Goal: Transaction & Acquisition: Download file/media

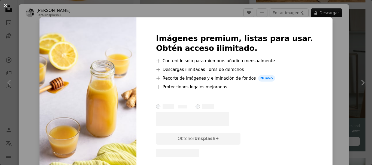
scroll to position [2041, 0]
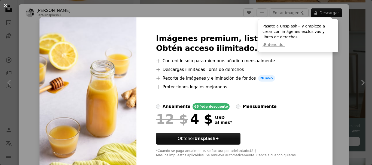
click at [322, 78] on div "An X shape Imágenes premium, listas para usar. Obtén acceso ilimitado. A plus s…" at bounding box center [186, 82] width 372 height 165
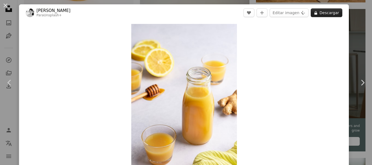
click at [321, 13] on button "A lock Descargar" at bounding box center [326, 12] width 32 height 9
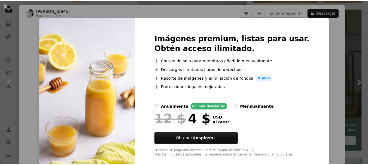
scroll to position [10, 0]
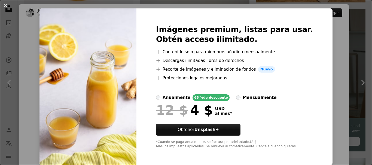
click at [327, 31] on div "An X shape Imágenes premium, listas para usar. Obtén acceso ilimitado. A plus s…" at bounding box center [186, 82] width 372 height 165
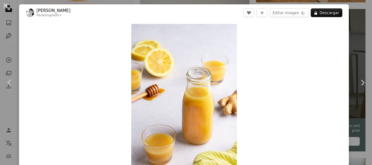
click at [2, 3] on button "An X shape" at bounding box center [5, 5] width 7 height 7
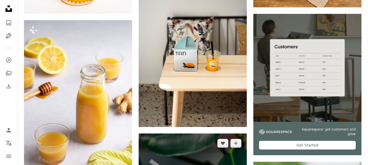
scroll to position [1878, 0]
